Goal: Check status: Check status

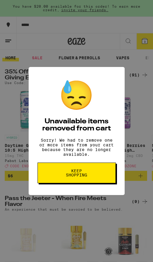
click at [108, 176] on button "Keep Shopping" at bounding box center [76, 172] width 78 height 21
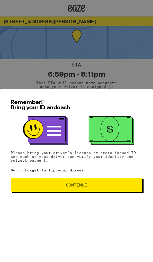
click at [122, 187] on span "Continue" at bounding box center [76, 185] width 121 height 4
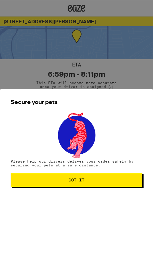
click at [119, 182] on span "Got it" at bounding box center [76, 180] width 121 height 4
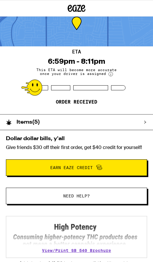
scroll to position [23, 0]
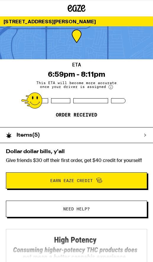
click at [38, 103] on div at bounding box center [31, 100] width 21 height 16
click at [110, 88] on icon at bounding box center [110, 87] width 1 height 2
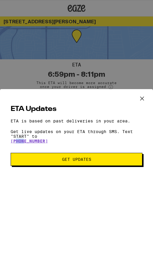
click at [44, 161] on span "Get Updates" at bounding box center [76, 159] width 123 height 4
